Goal: Information Seeking & Learning: Learn about a topic

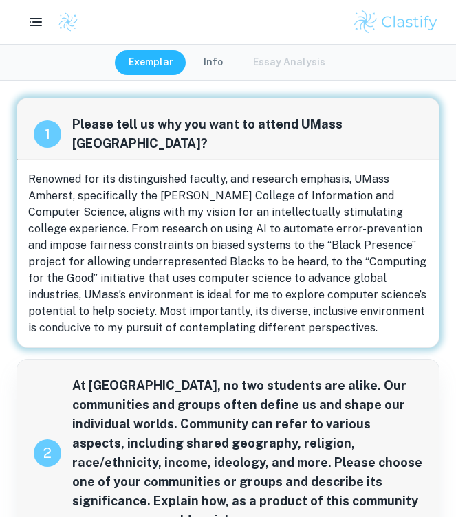
drag, startPoint x: 304, startPoint y: 317, endPoint x: 39, endPoint y: 166, distance: 304.7
click at [39, 171] on p "Renowned for its distinguished faculty, and research emphasis, UMass Amherst, s…" at bounding box center [227, 253] width 399 height 165
click at [39, 172] on span "Renowned for its distinguished faculty, and research emphasis, UMass Amherst, s…" at bounding box center [227, 252] width 398 height 161
drag, startPoint x: 39, startPoint y: 166, endPoint x: 267, endPoint y: 313, distance: 270.5
click at [267, 313] on span "Renowned for its distinguished faculty, and research emphasis, UMass Amherst, s…" at bounding box center [227, 252] width 398 height 161
